Goal: Task Accomplishment & Management: Manage account settings

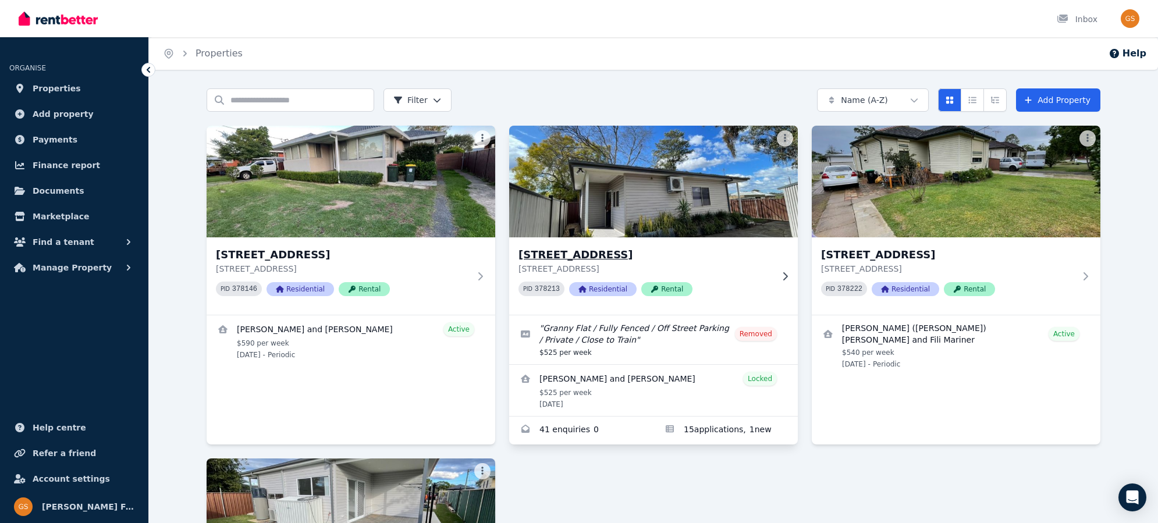
click at [607, 254] on h3 "15A Crown St, Riverstone" at bounding box center [646, 255] width 254 height 16
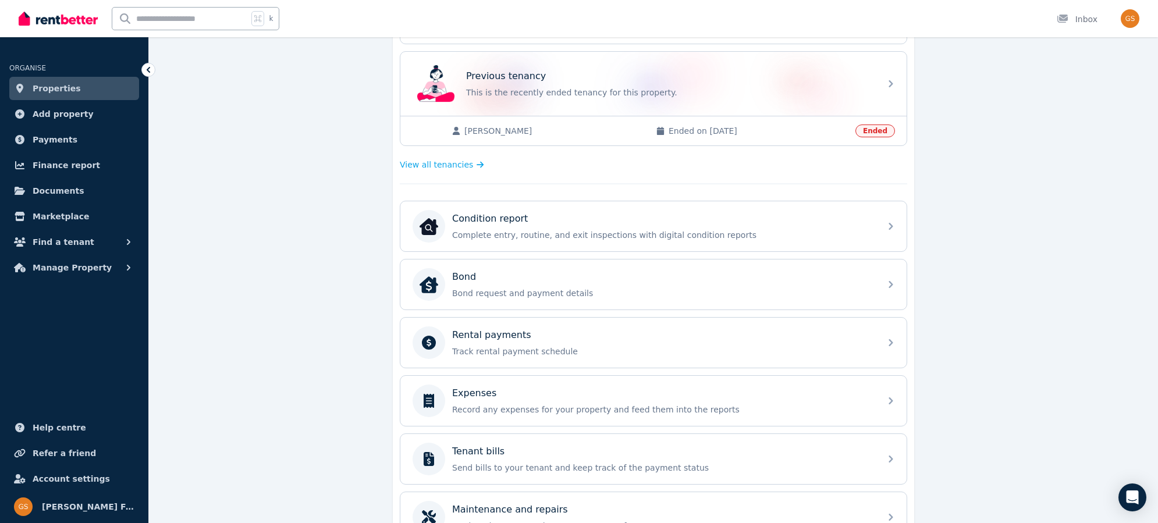
scroll to position [327, 0]
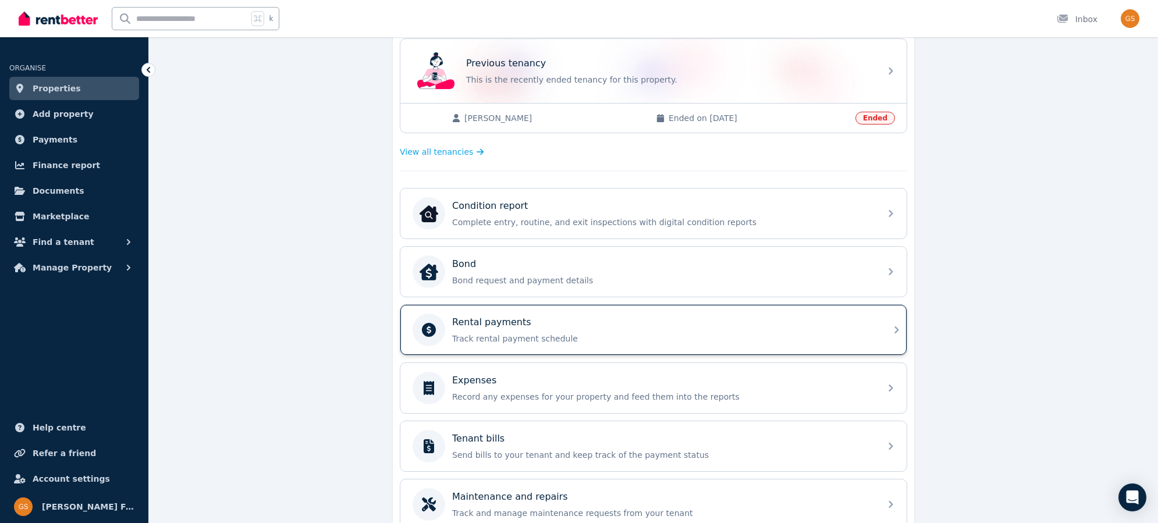
click at [896, 324] on icon at bounding box center [897, 330] width 14 height 14
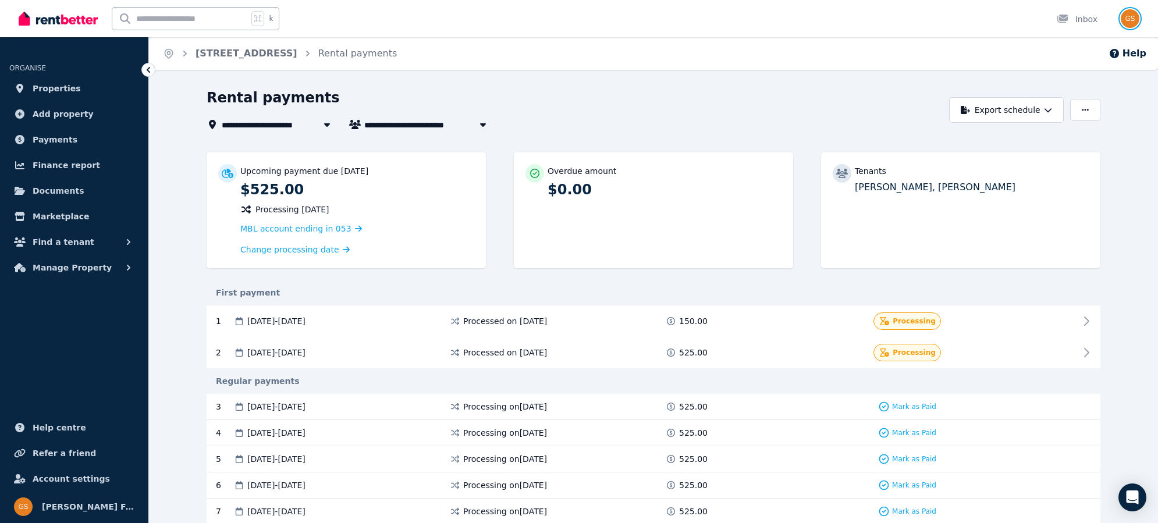
click at [1131, 16] on img "button" at bounding box center [1130, 18] width 19 height 19
click at [1064, 152] on span "Logout" at bounding box center [1084, 153] width 112 height 21
